Goal: Task Accomplishment & Management: Complete application form

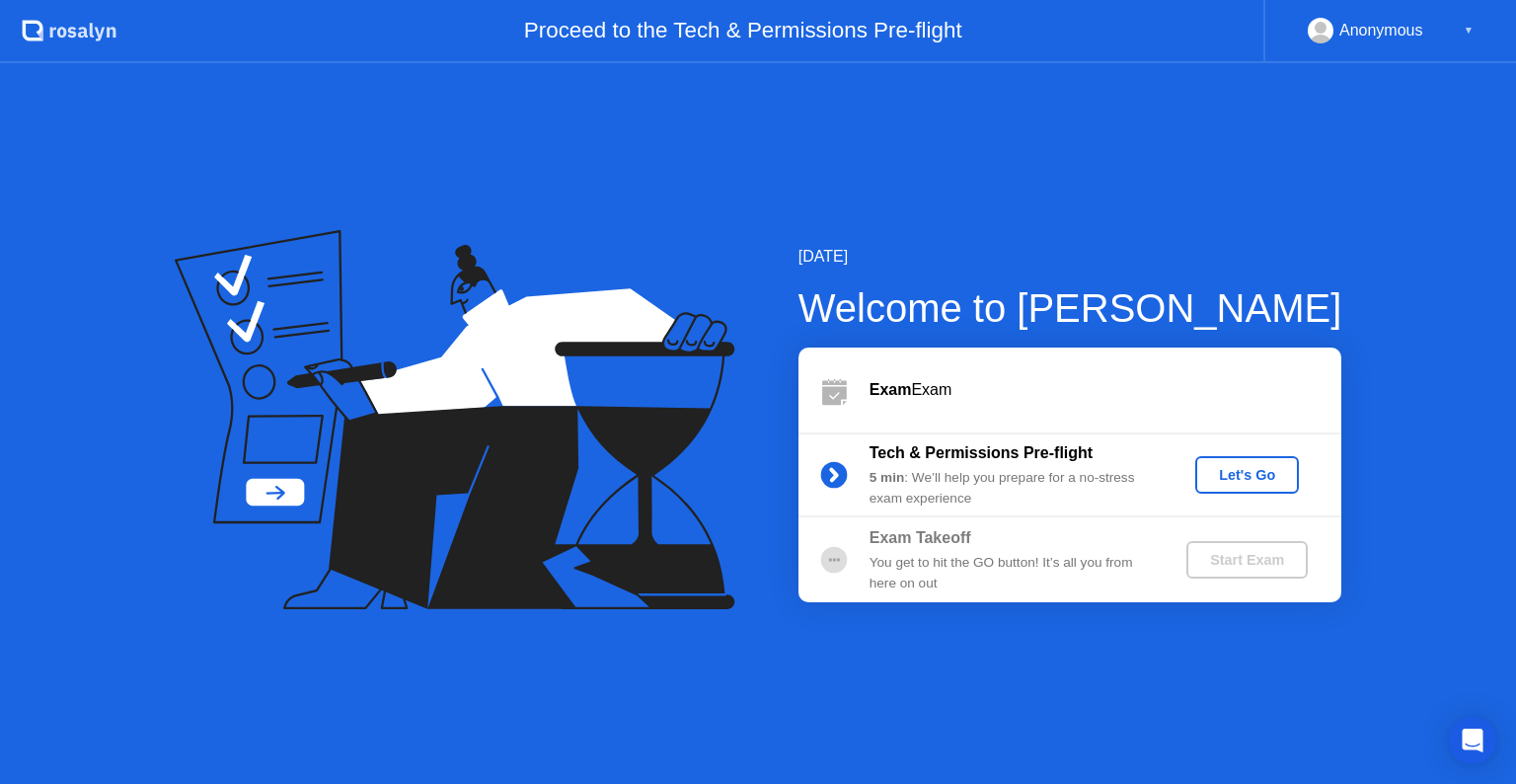
click at [1259, 474] on div "Let's Go" at bounding box center [1247, 475] width 88 height 16
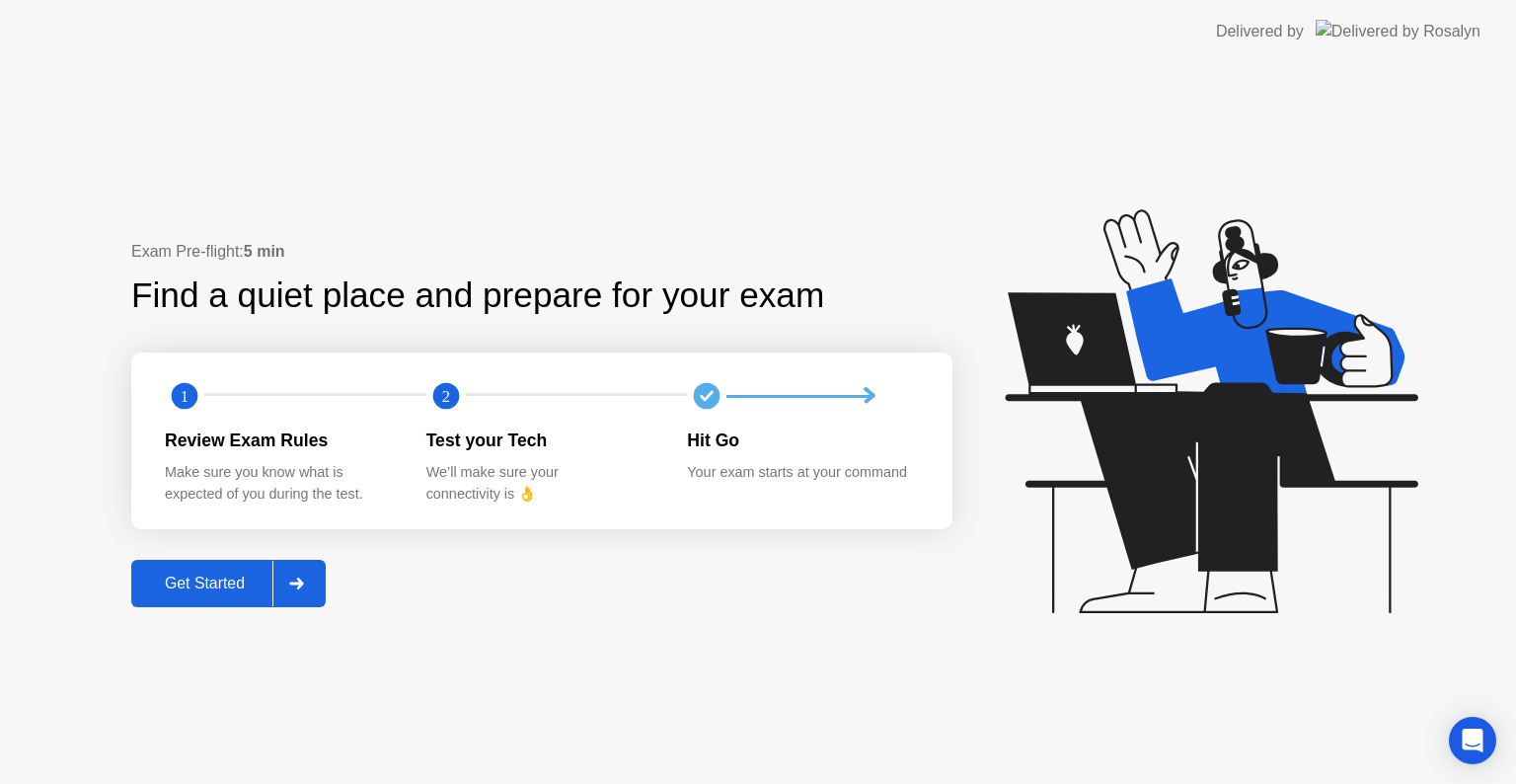
click at [291, 586] on div at bounding box center [296, 584] width 48 height 46
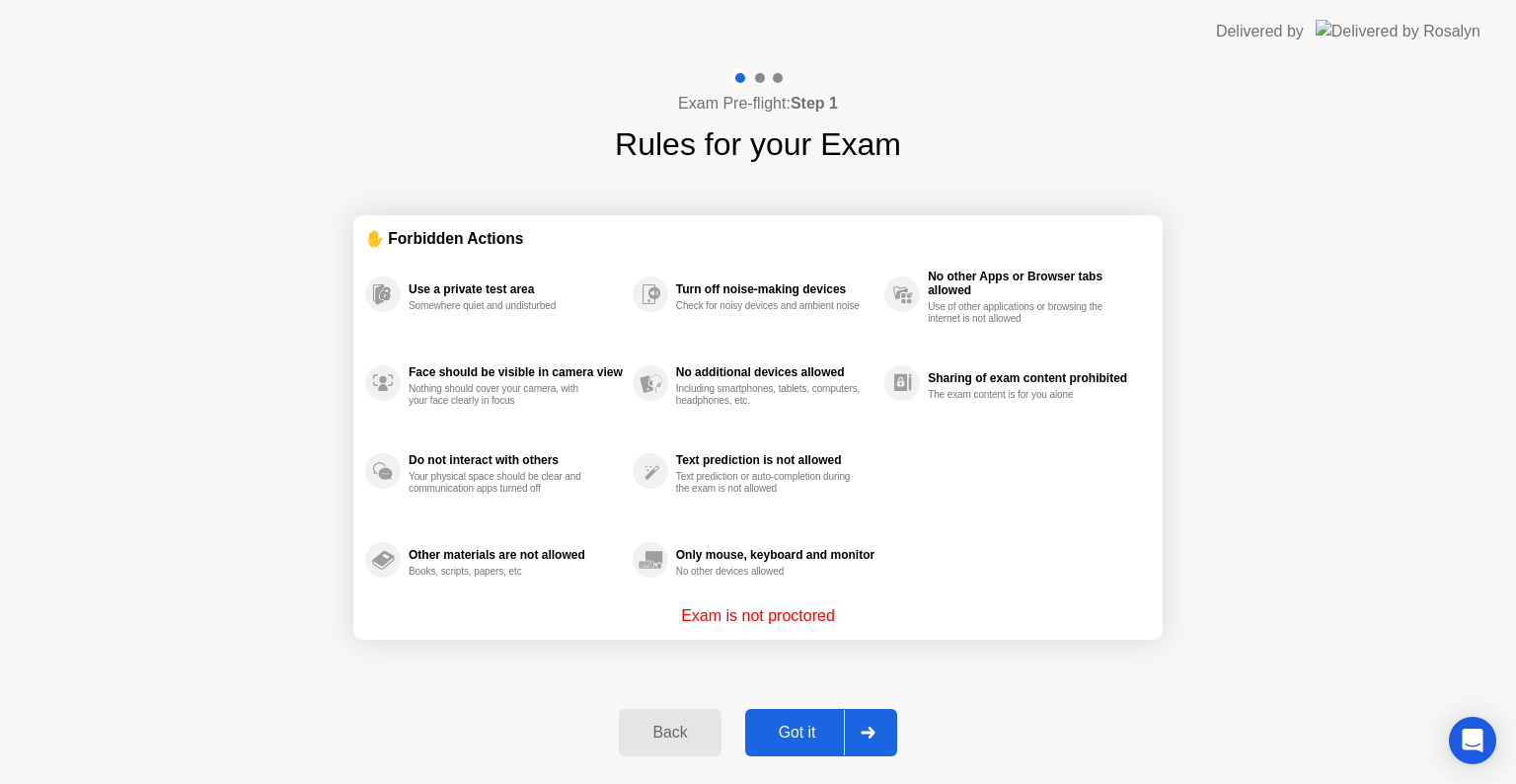
click at [870, 715] on div at bounding box center [868, 732] width 48 height 46
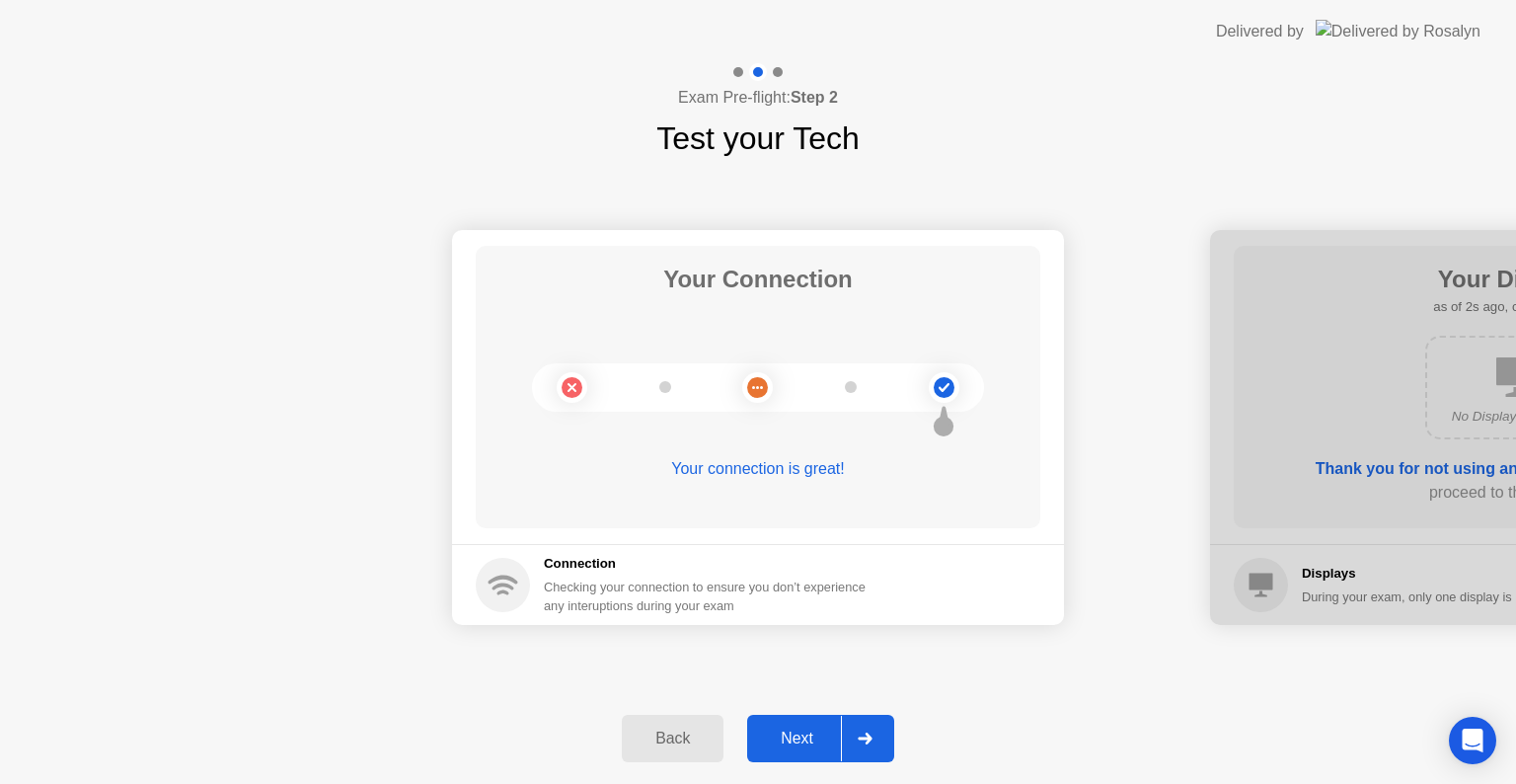
click at [857, 739] on div at bounding box center [865, 738] width 48 height 46
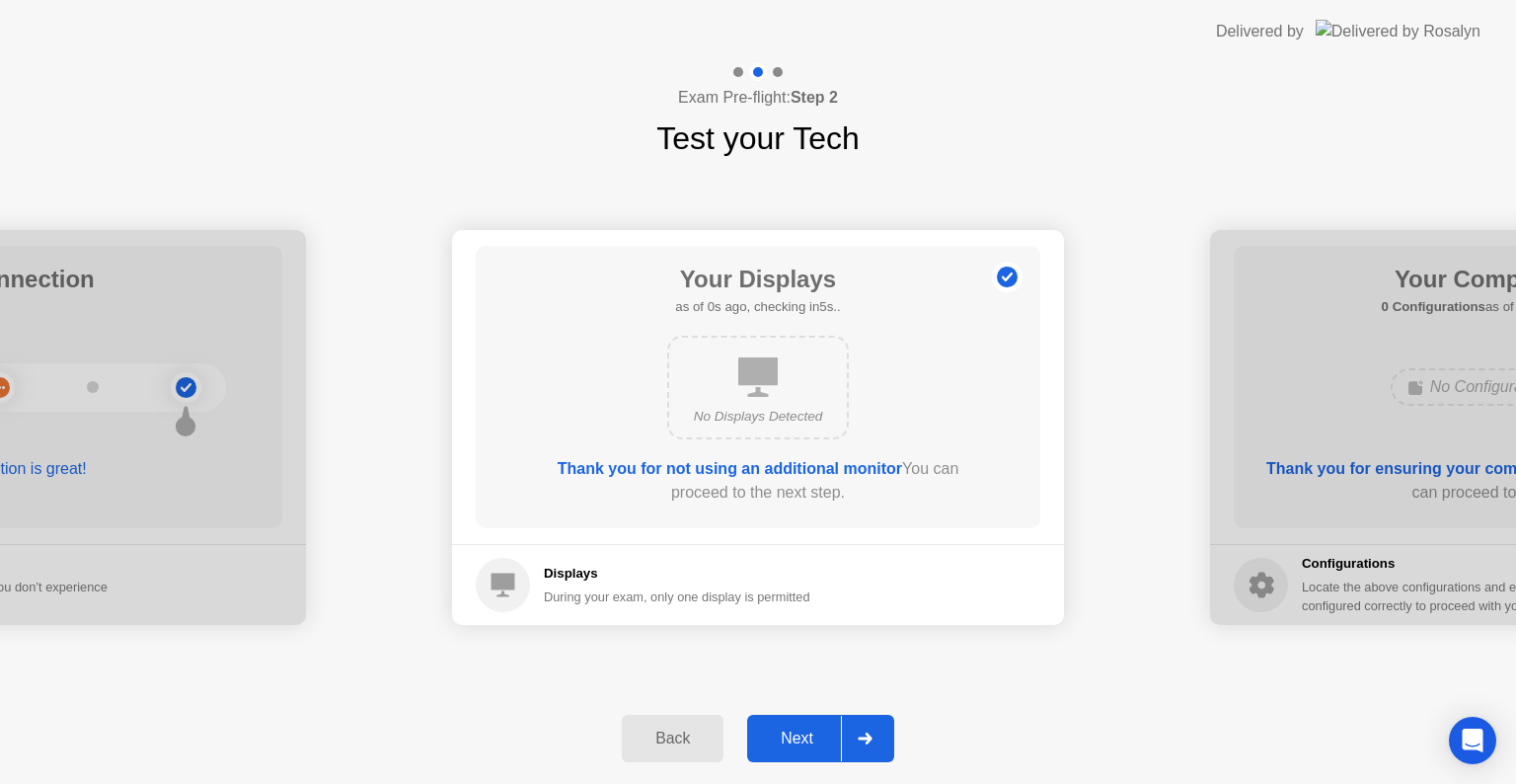
click at [857, 739] on div at bounding box center [865, 738] width 48 height 46
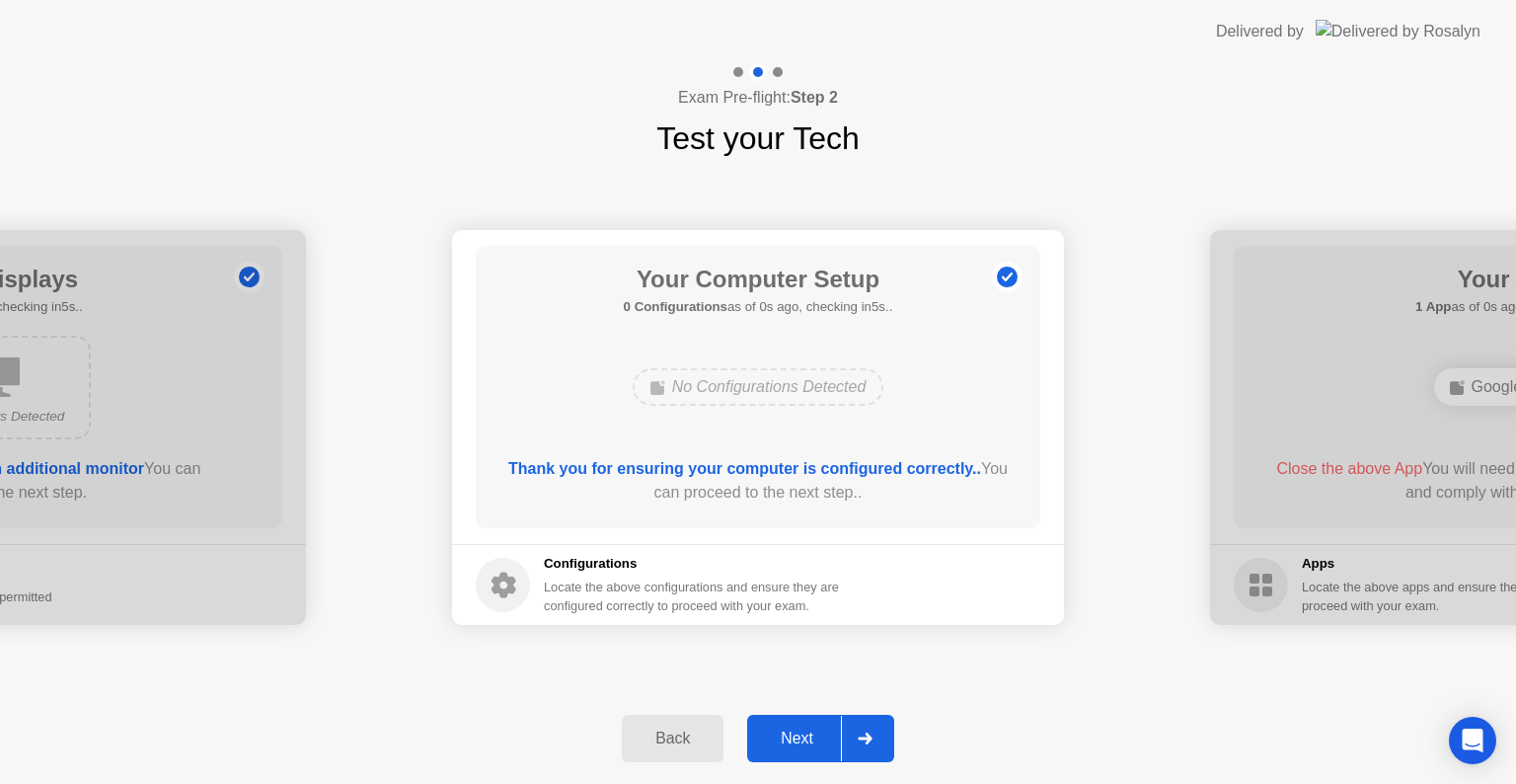
click at [857, 739] on div at bounding box center [865, 738] width 48 height 46
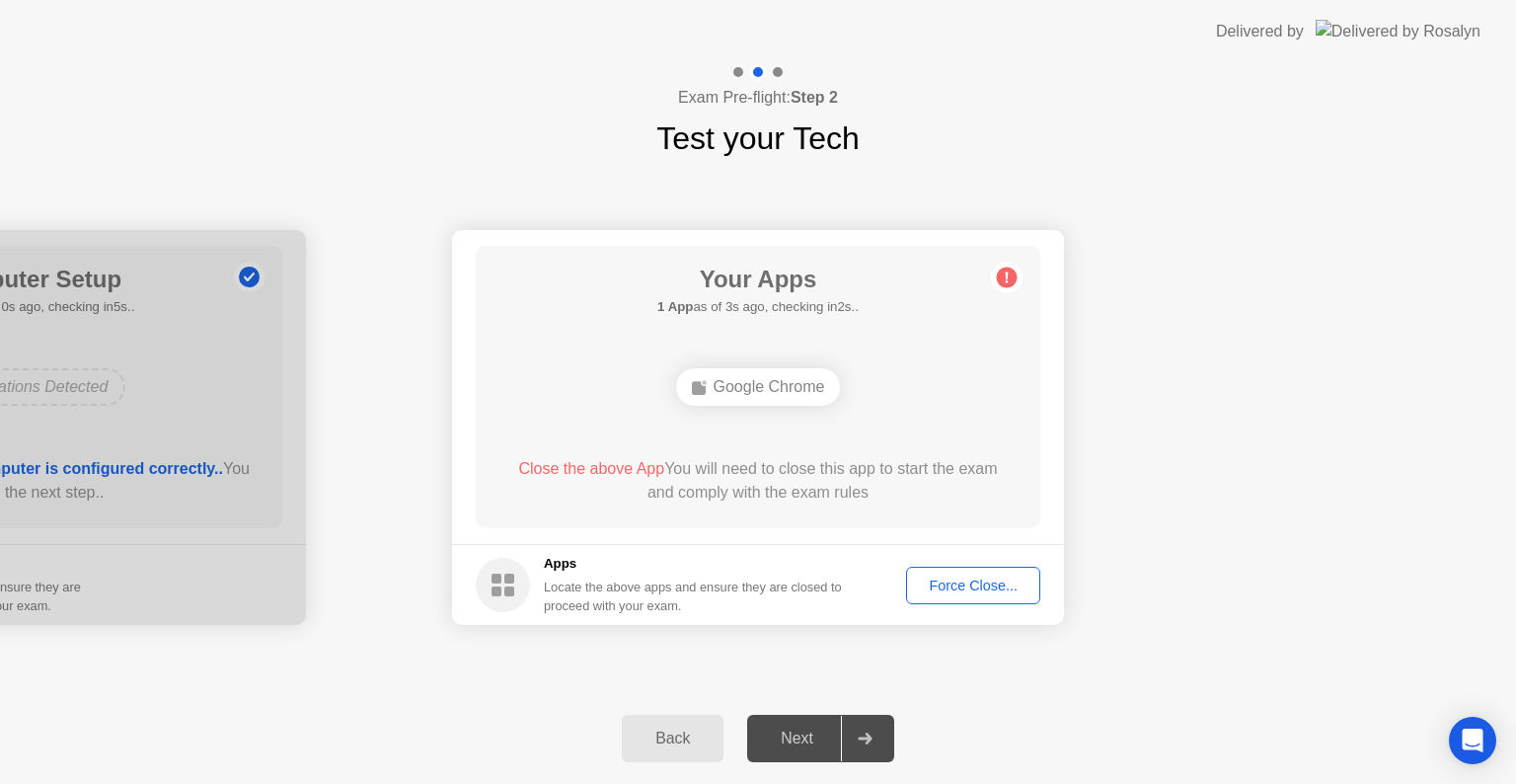
click at [982, 587] on div "Force Close..." at bounding box center [973, 585] width 120 height 16
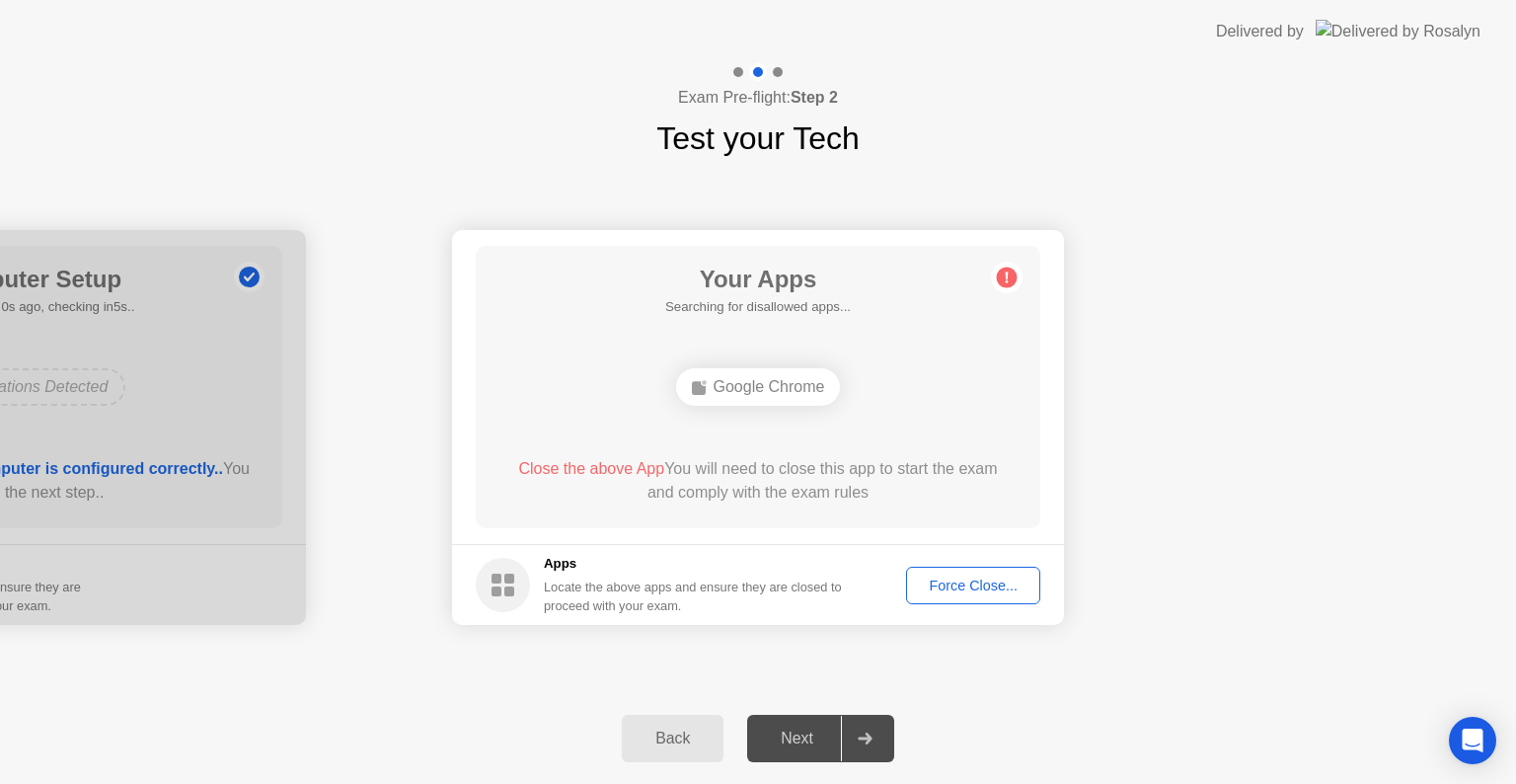
click at [988, 596] on button "Force Close..." at bounding box center [973, 586] width 134 height 38
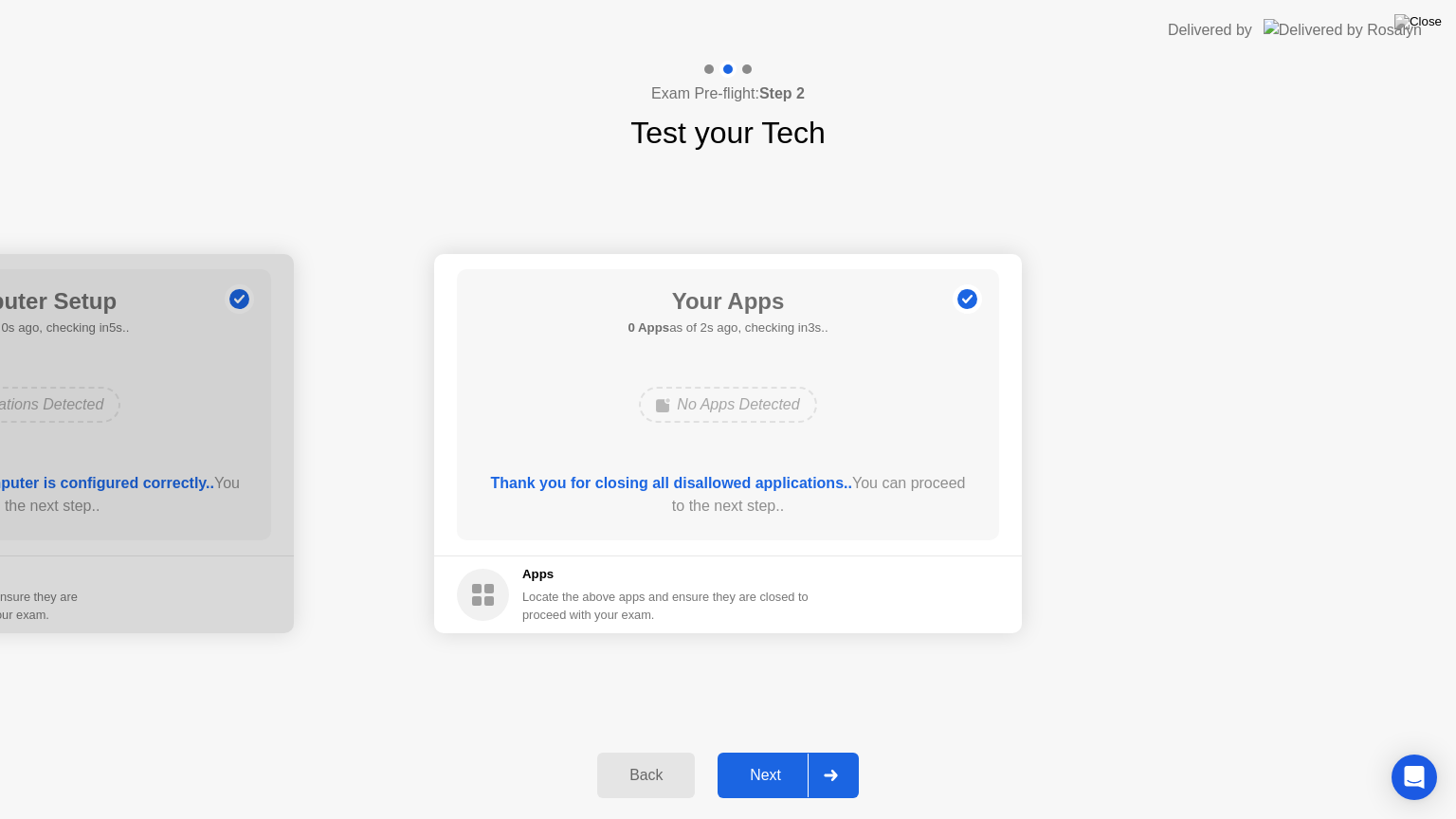
click at [781, 752] on div "Next" at bounding box center [766, 776] width 85 height 17
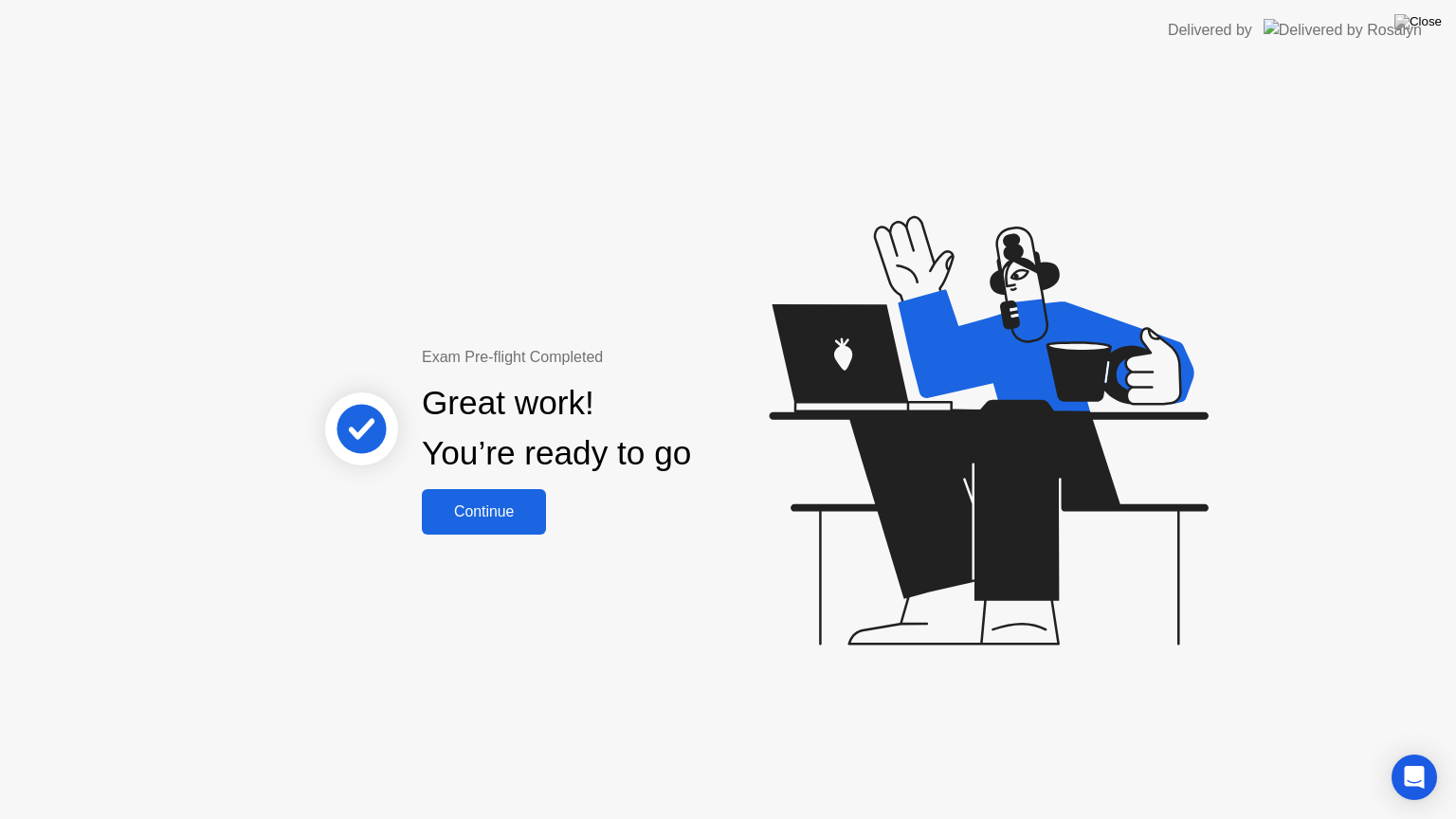
click at [505, 518] on div "Continue" at bounding box center [484, 512] width 112 height 17
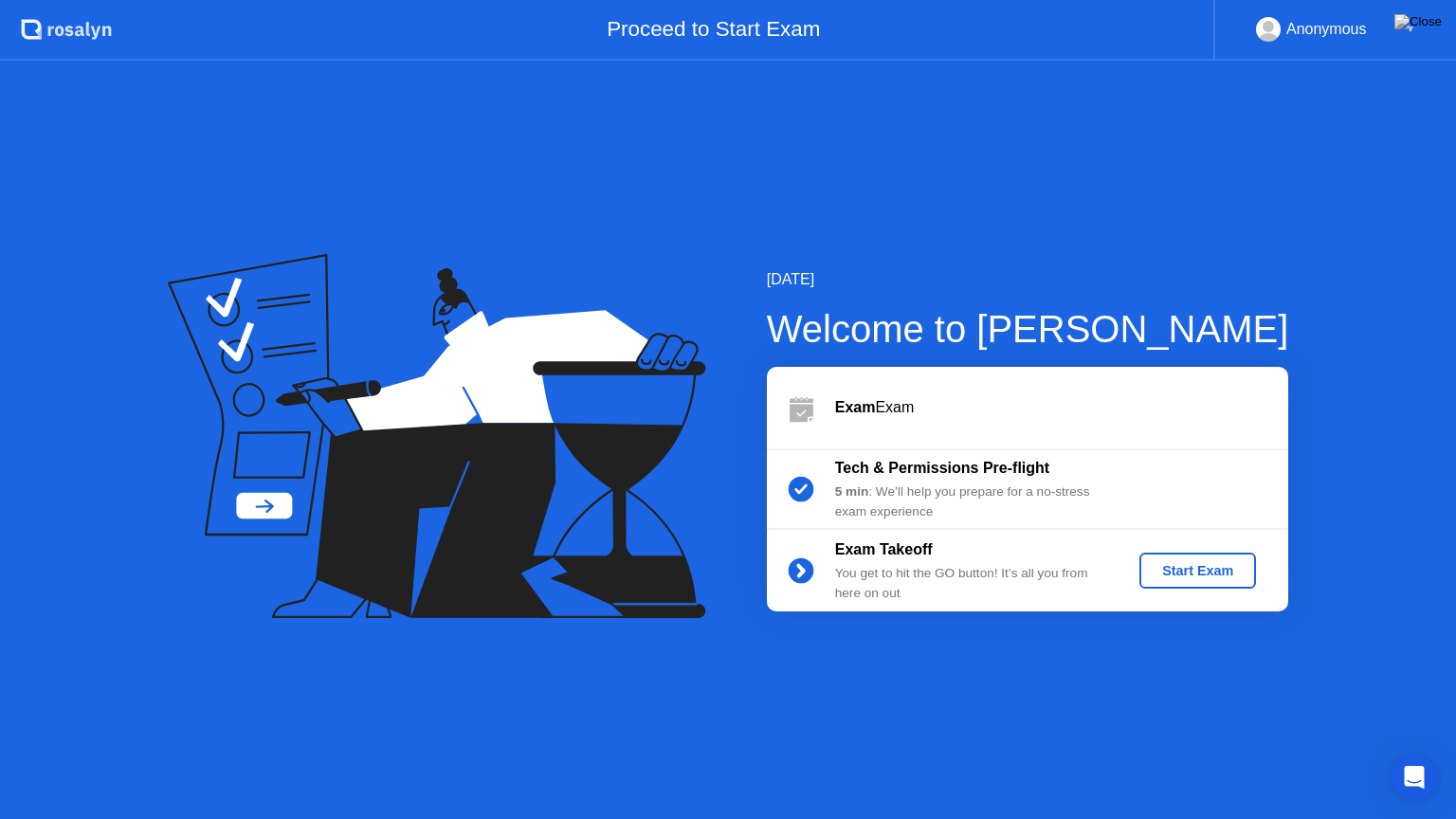
click at [1172, 566] on div "Start Exam" at bounding box center [1198, 570] width 102 height 15
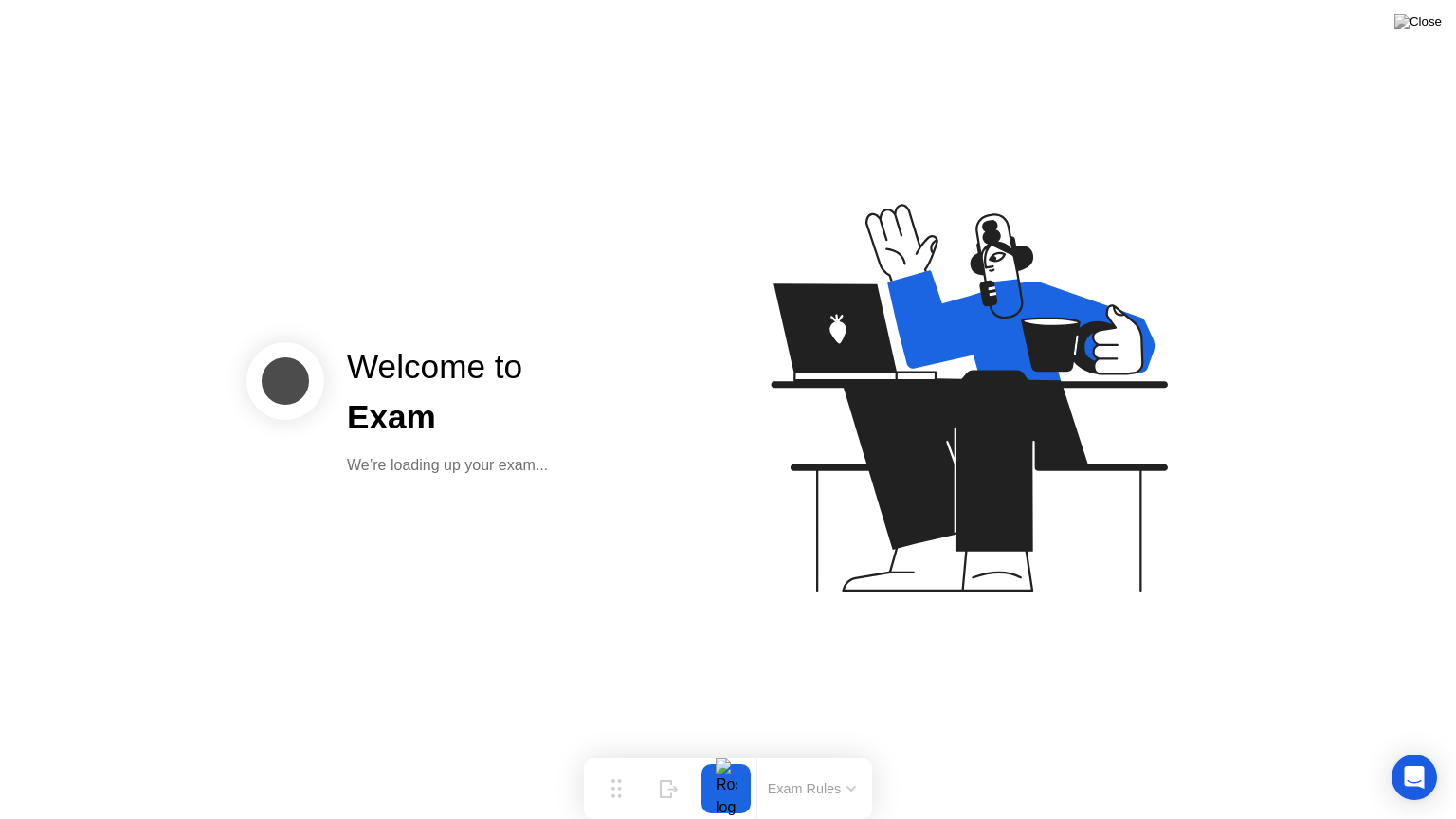
click at [429, 385] on div "Welcome to" at bounding box center [447, 367] width 201 height 50
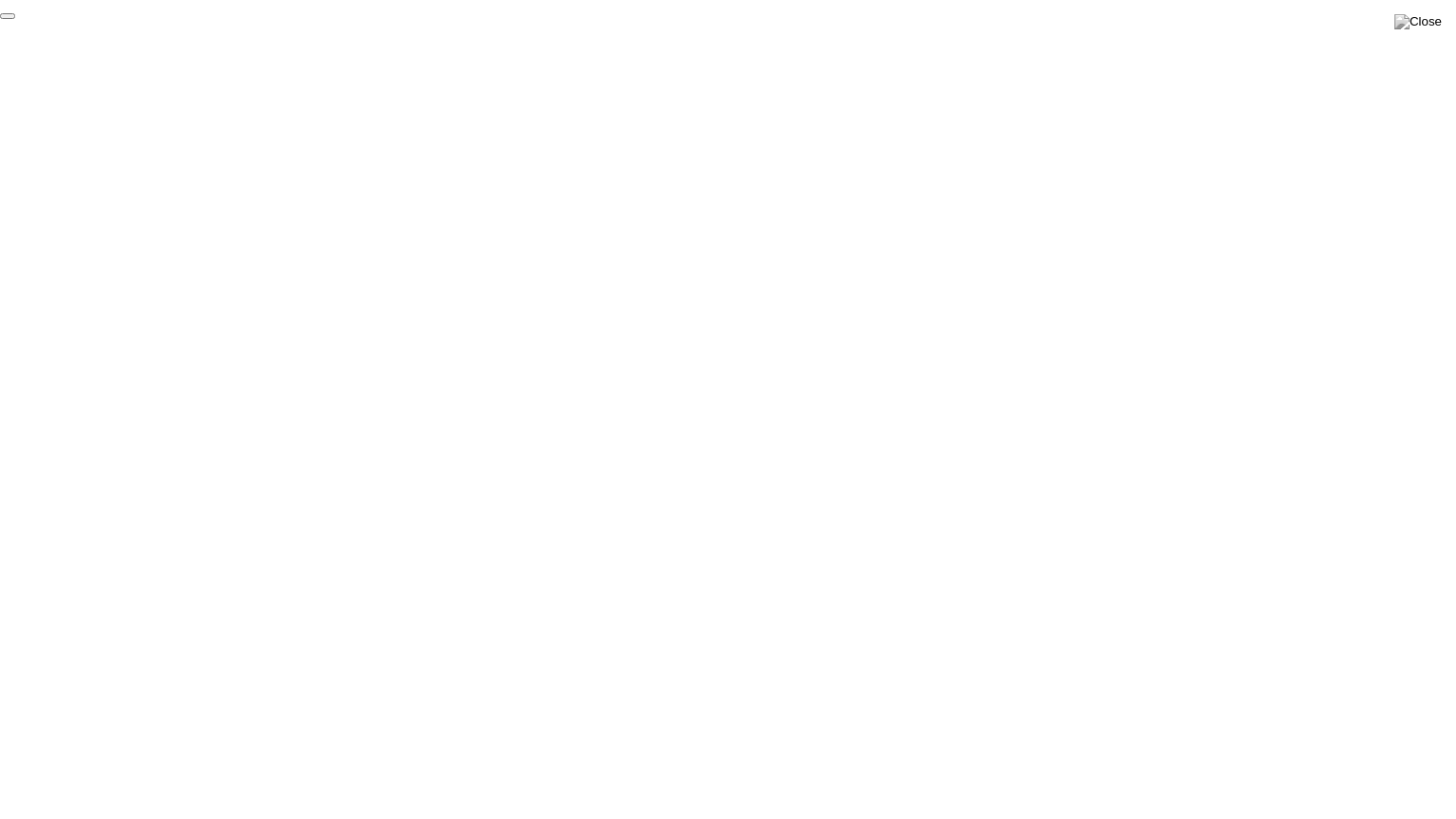
click div "End Proctoring Session"
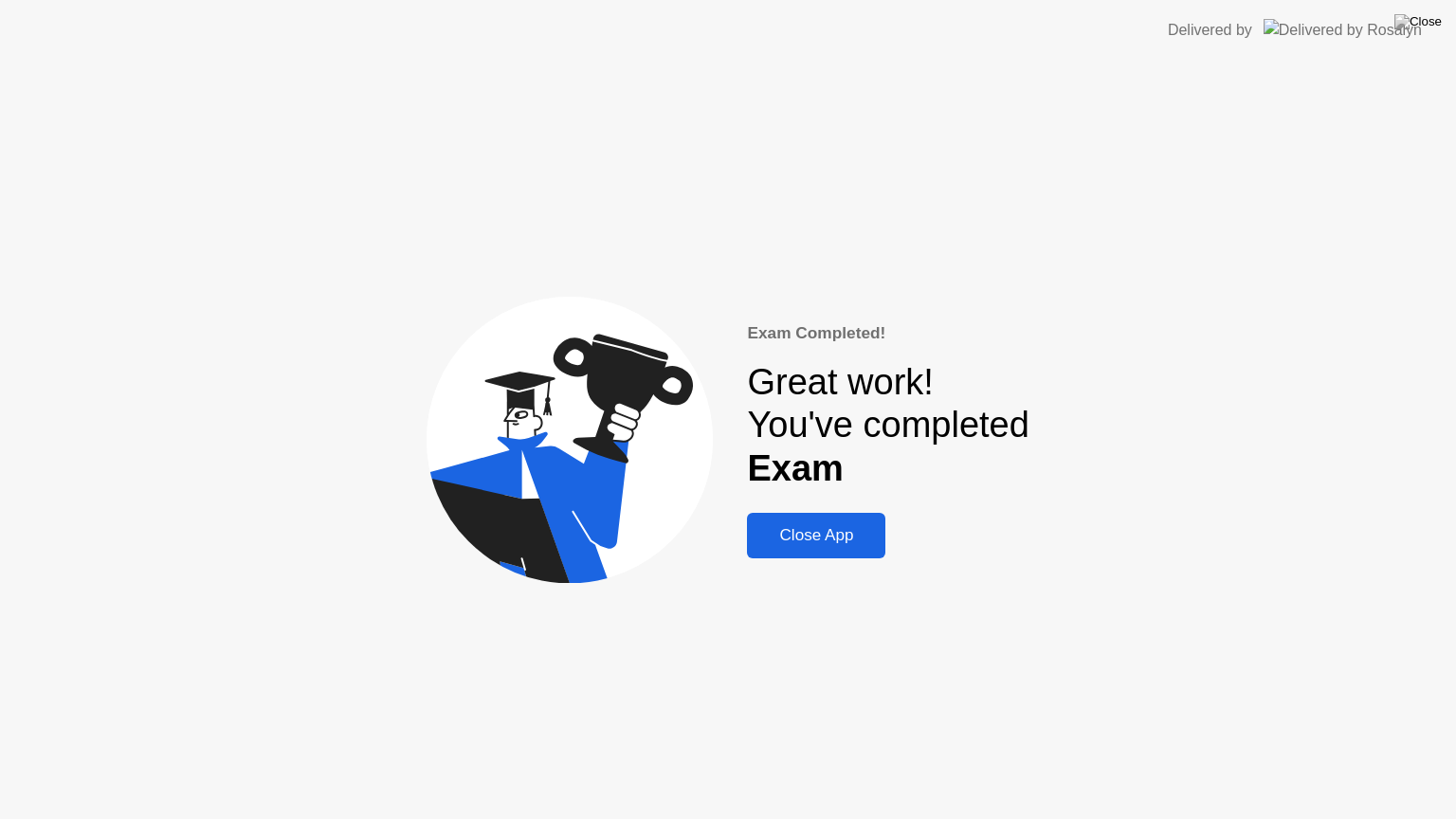
click at [821, 544] on div "Close App" at bounding box center [816, 536] width 127 height 19
